Goal: Find specific page/section: Find specific page/section

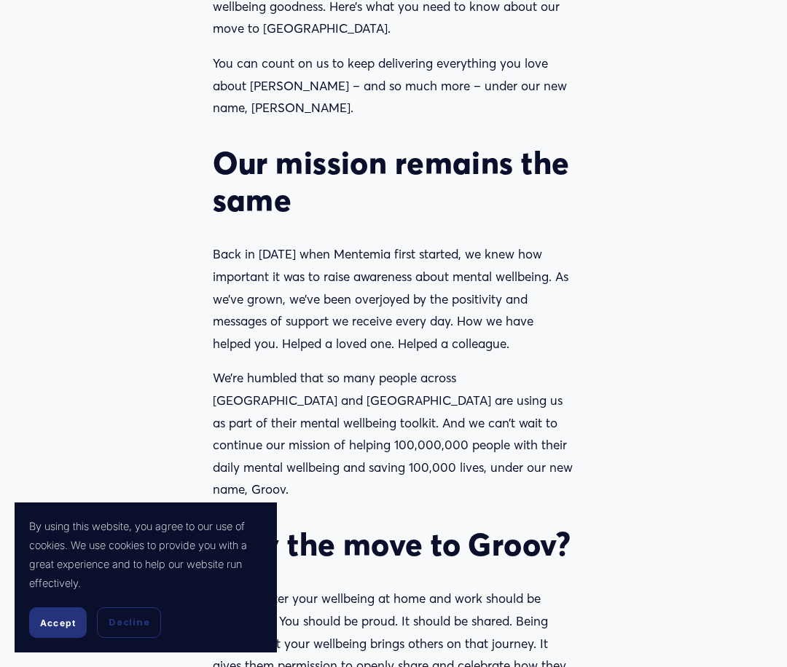
scroll to position [729, 0]
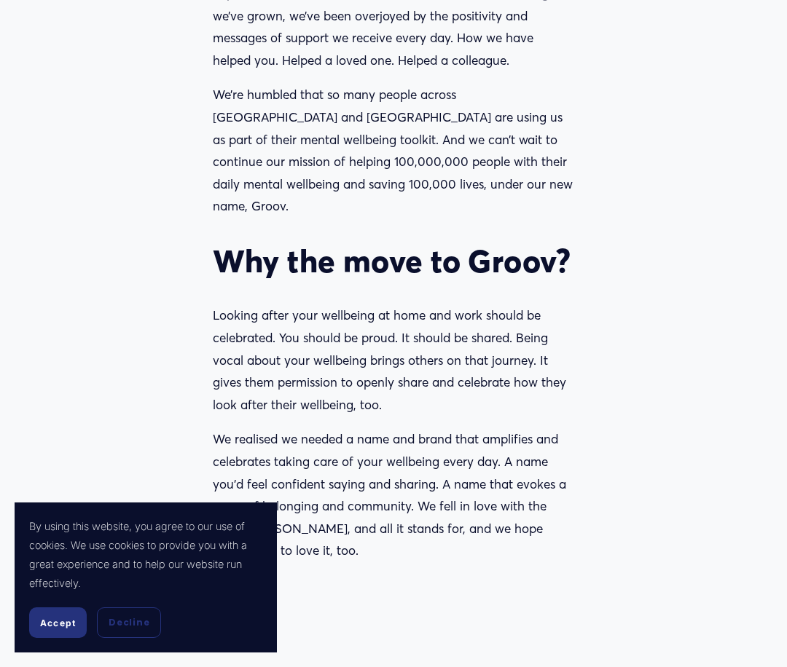
scroll to position [1093, 0]
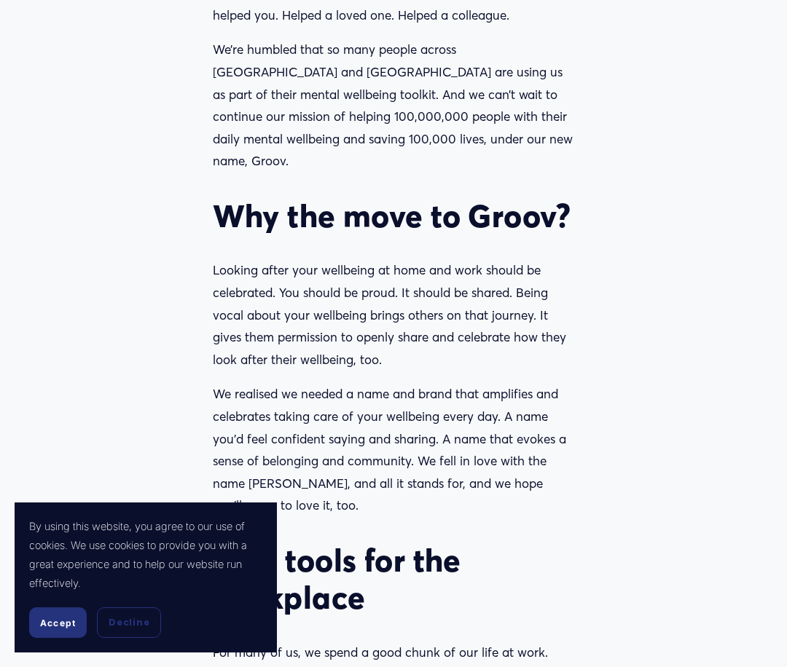
click at [55, 620] on span "Accept" at bounding box center [58, 623] width 36 height 11
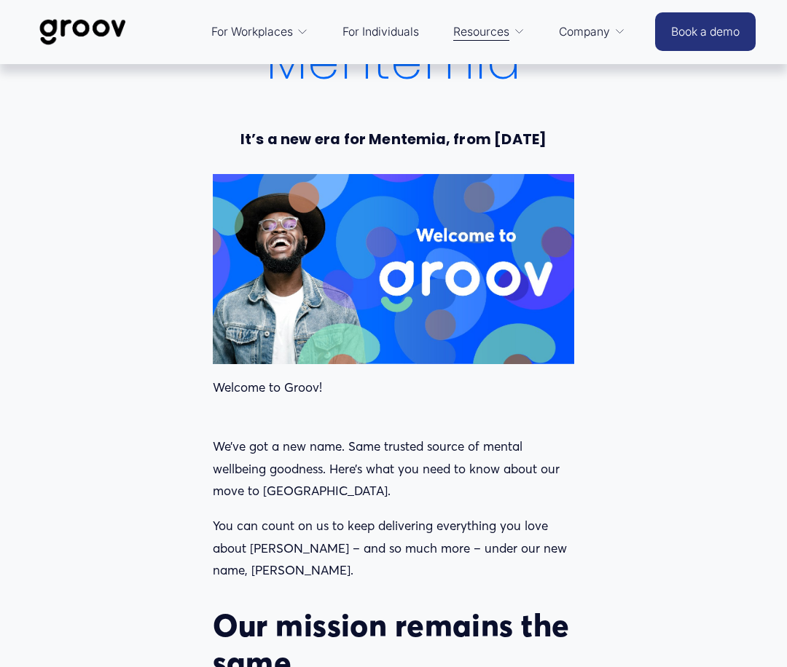
scroll to position [0, 0]
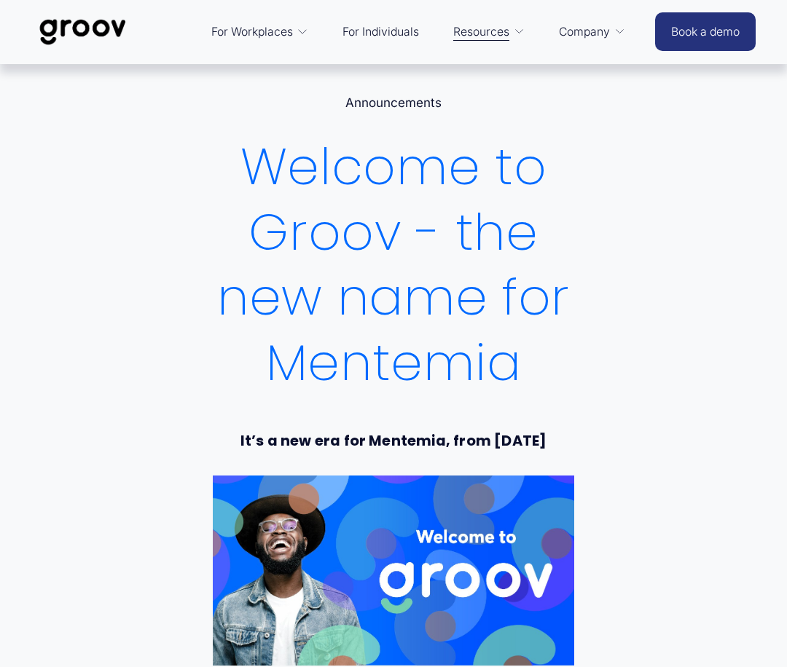
click at [365, 28] on link "For Individuals" at bounding box center [380, 32] width 91 height 35
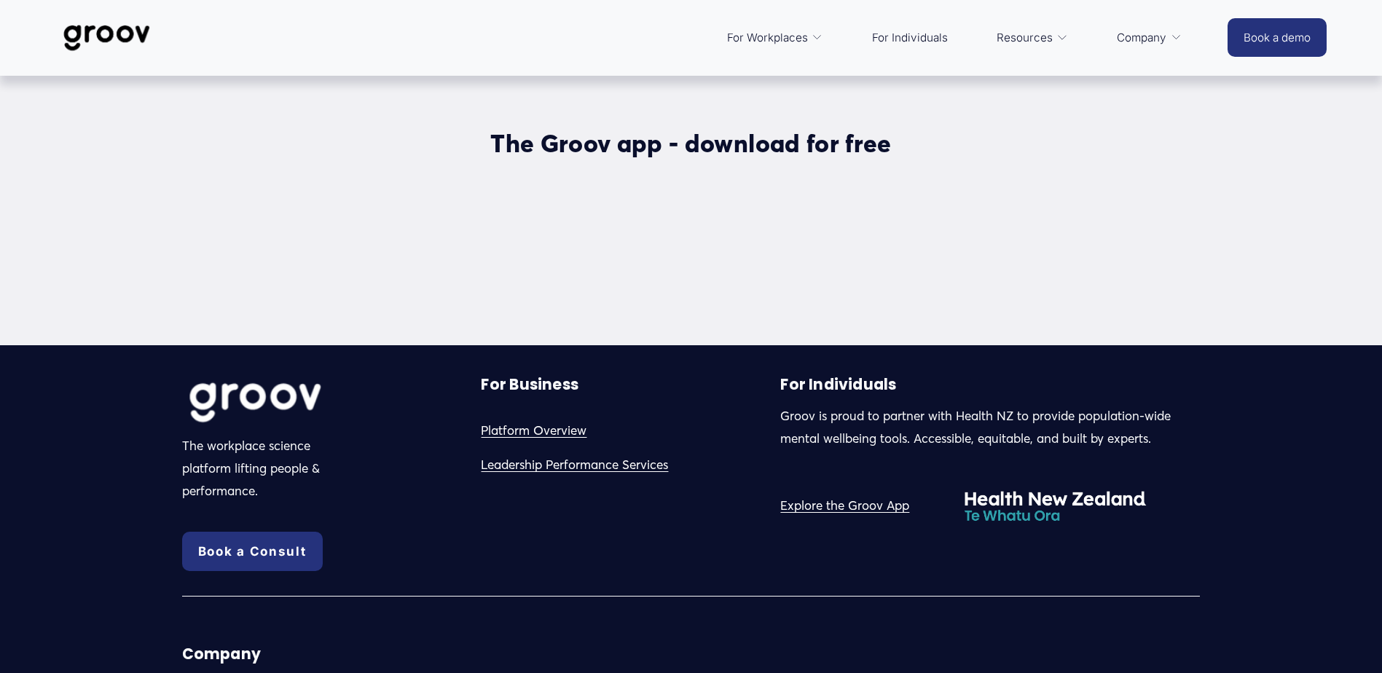
scroll to position [3975, 0]
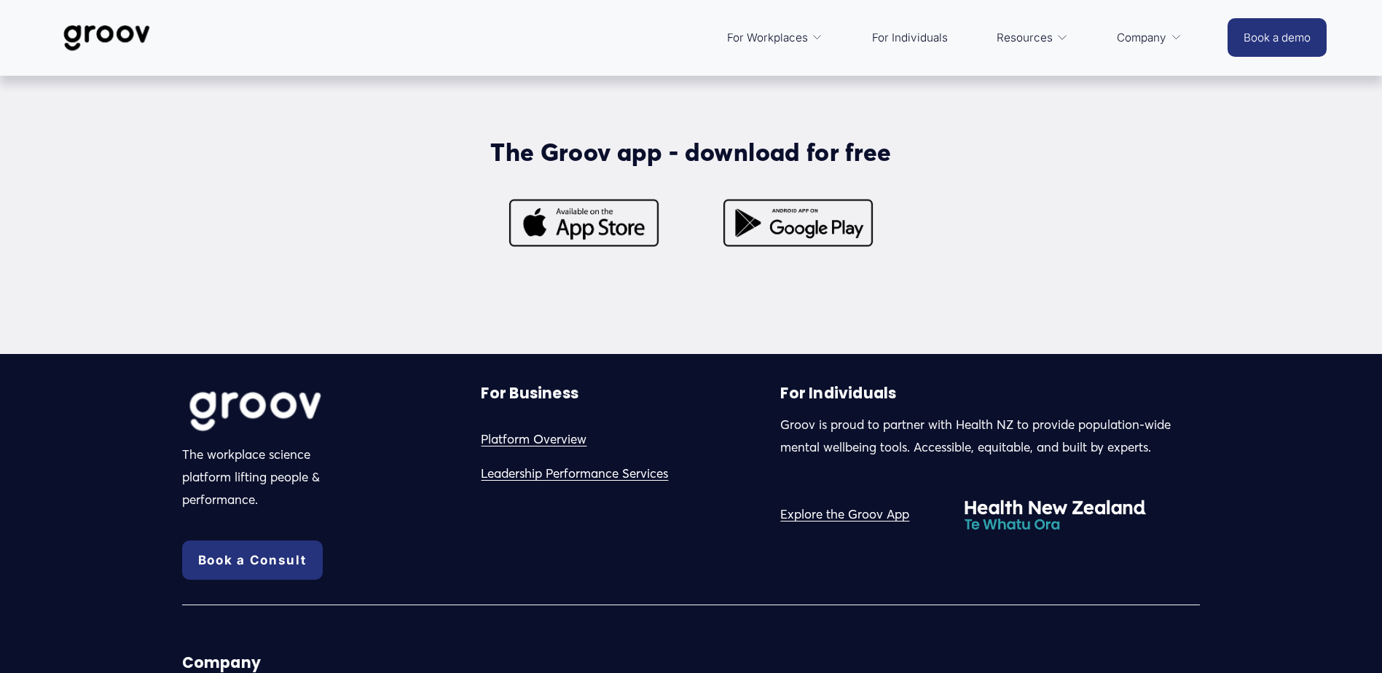
click at [786, 519] on link "Explore the Groov App" at bounding box center [844, 514] width 129 height 23
